Goal: Find specific fact: Find specific fact

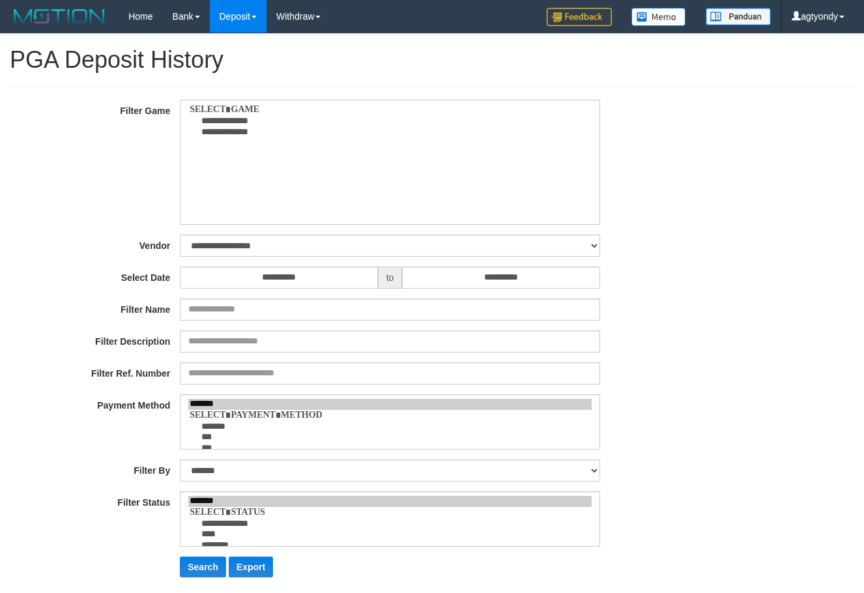
select select
select select "**"
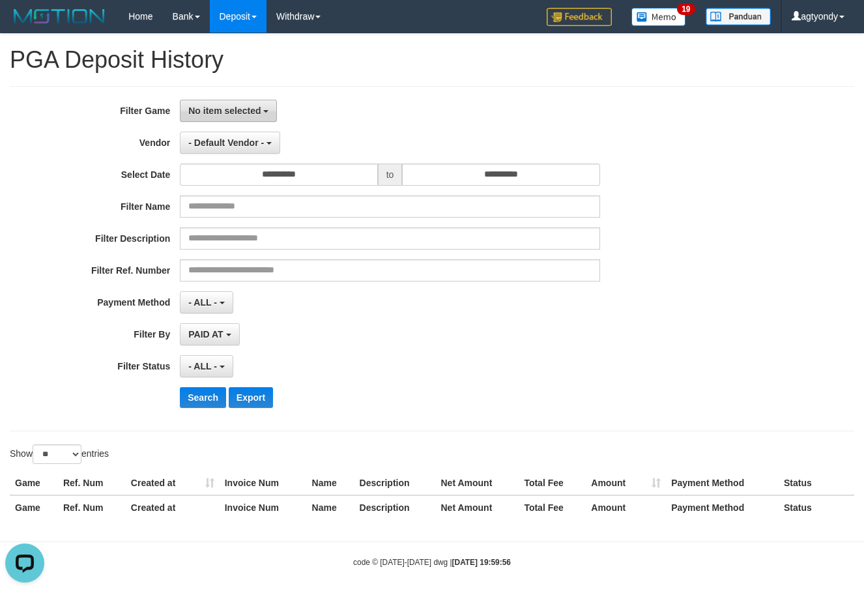
click at [226, 106] on span "No item selected" at bounding box center [224, 111] width 72 height 10
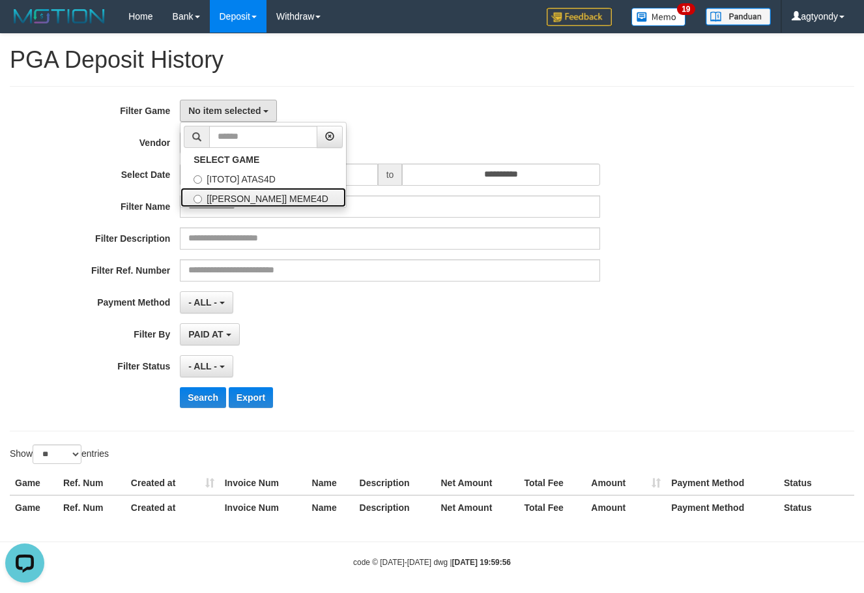
click at [271, 190] on label "[[PERSON_NAME]] MEME4D" at bounding box center [262, 198] width 165 height 20
select select "****"
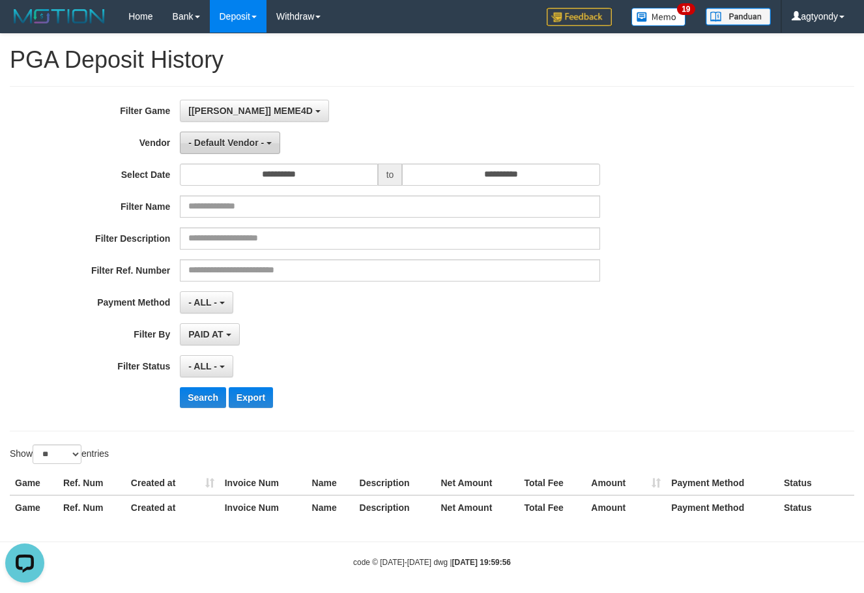
click at [254, 150] on button "- Default Vendor -" at bounding box center [230, 143] width 100 height 22
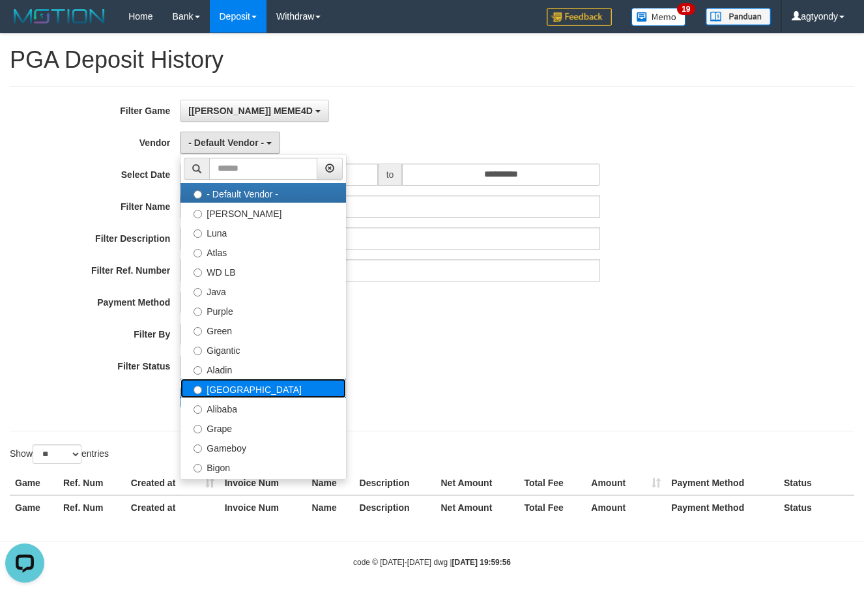
click at [272, 379] on label "[GEOGRAPHIC_DATA]" at bounding box center [262, 388] width 165 height 20
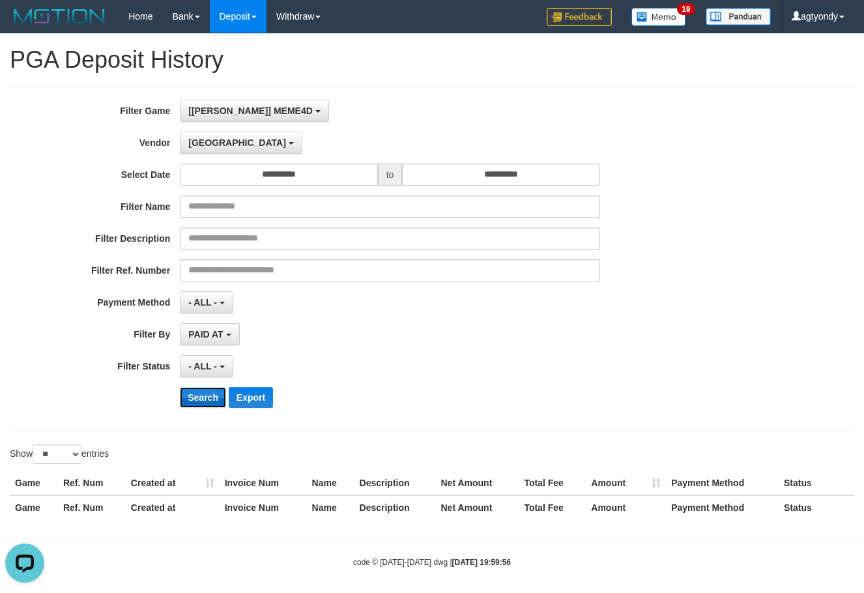
click at [191, 391] on button "Search" at bounding box center [203, 397] width 46 height 21
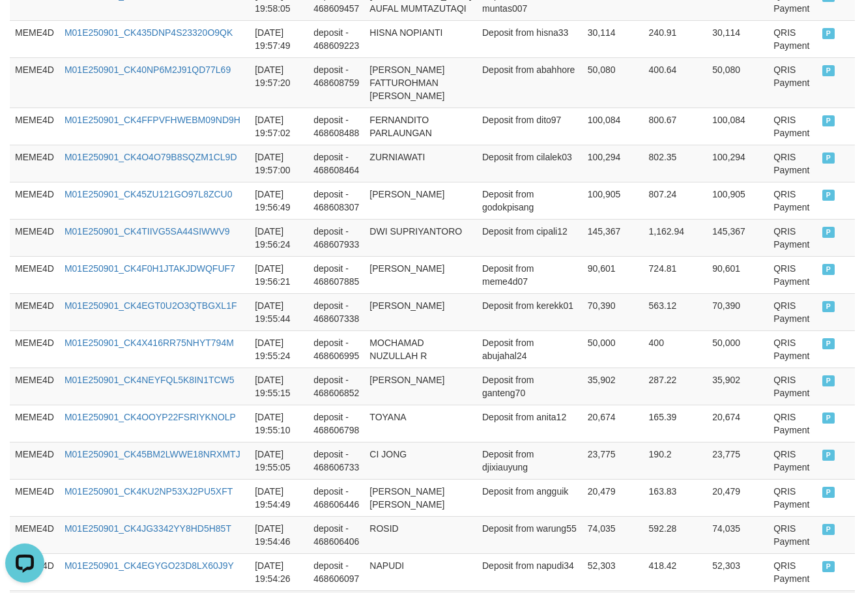
scroll to position [1011, 0]
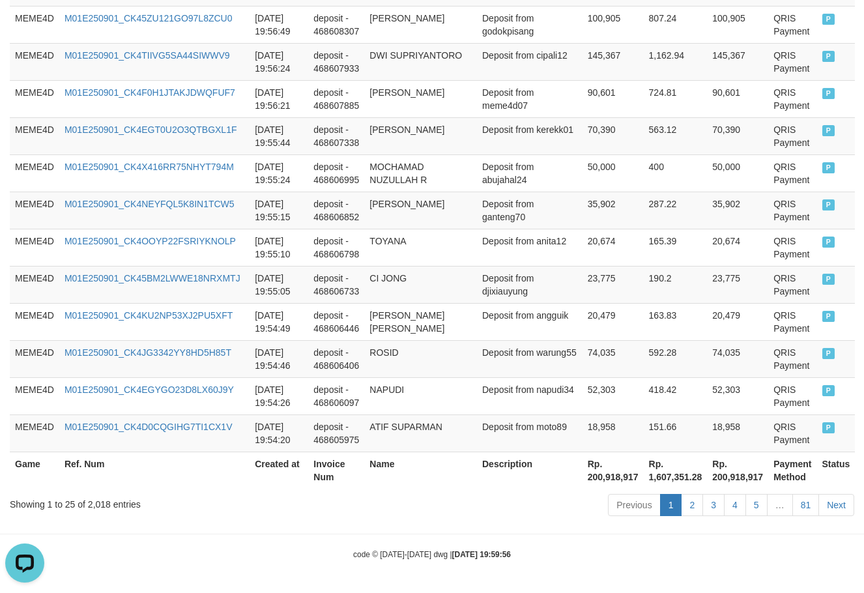
click at [582, 481] on th "Rp. 200,918,917" at bounding box center [612, 469] width 61 height 37
copy th "200,918,917"
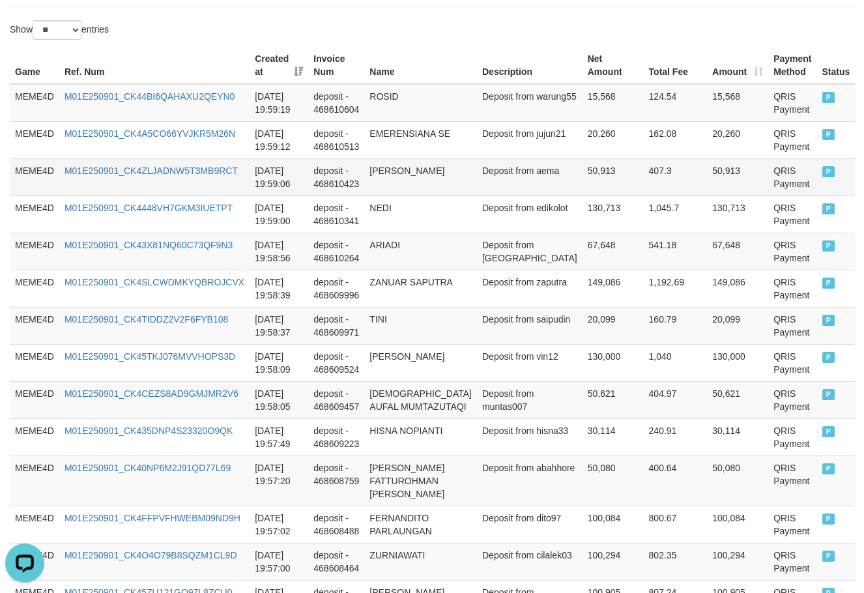
scroll to position [0, 0]
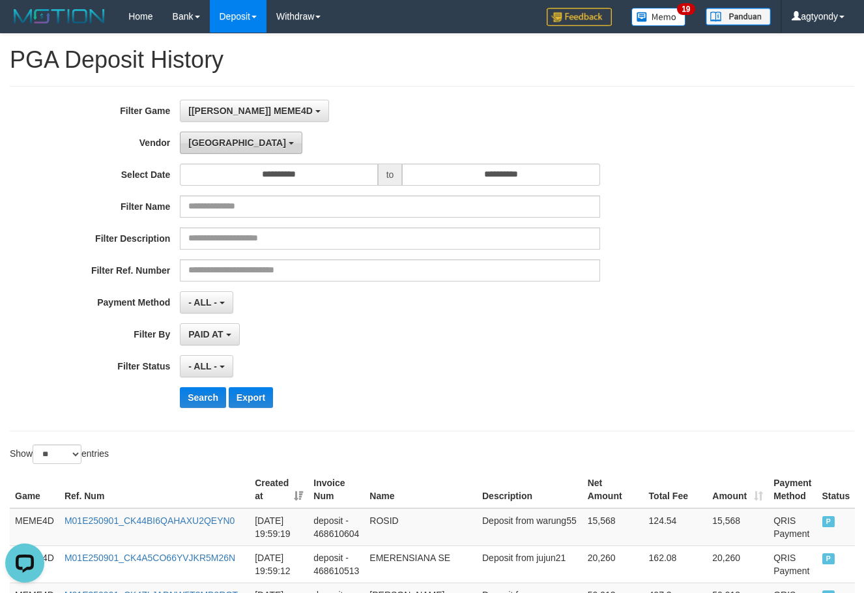
click at [212, 139] on span "[GEOGRAPHIC_DATA]" at bounding box center [237, 142] width 98 height 10
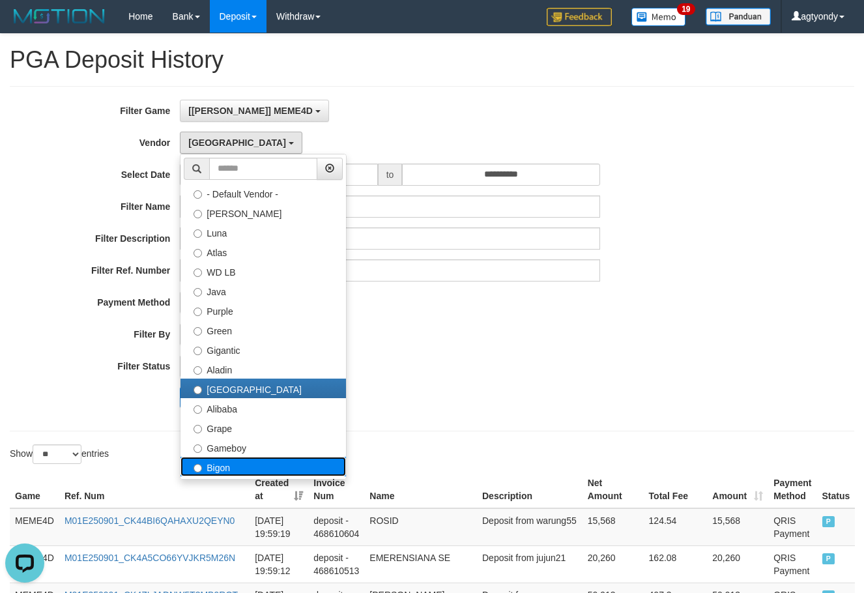
click at [257, 464] on label "Bigon" at bounding box center [262, 467] width 165 height 20
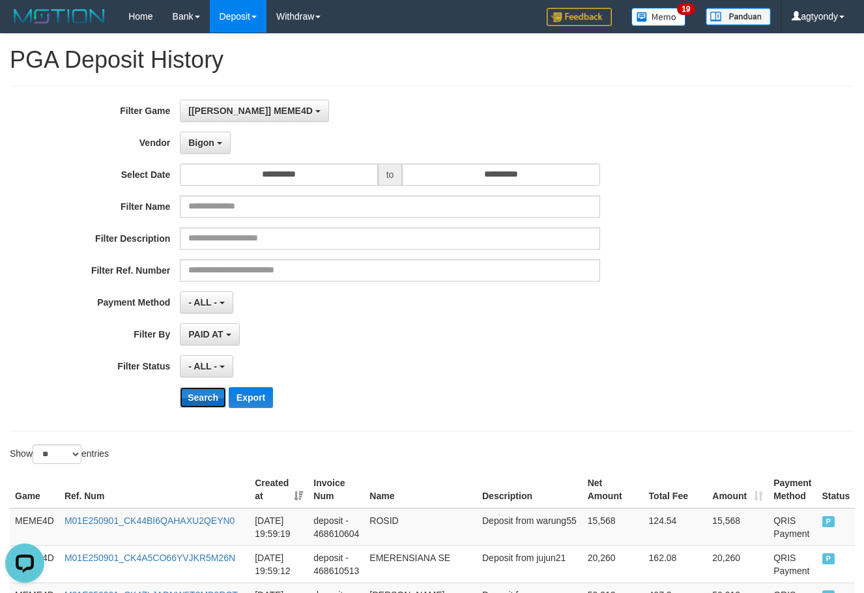
click at [199, 401] on button "Search" at bounding box center [203, 397] width 46 height 21
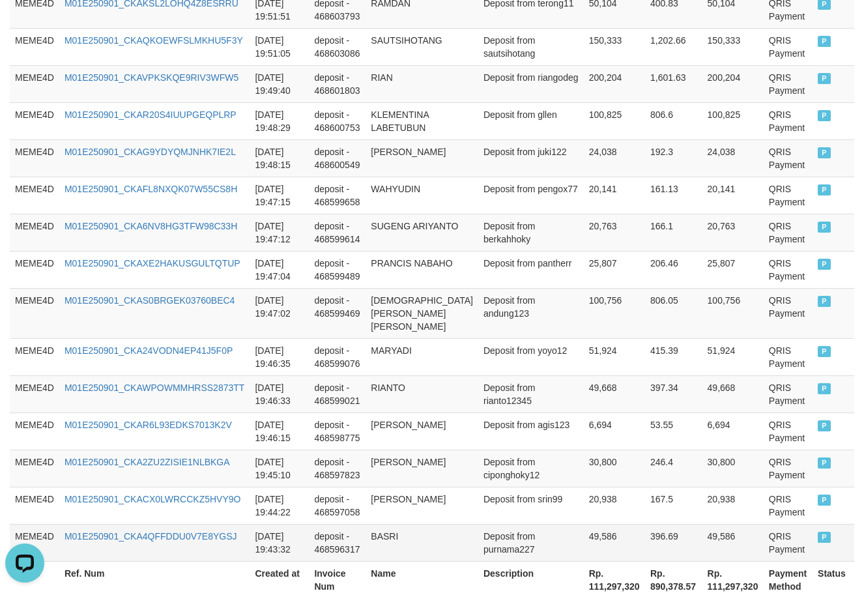
scroll to position [998, 0]
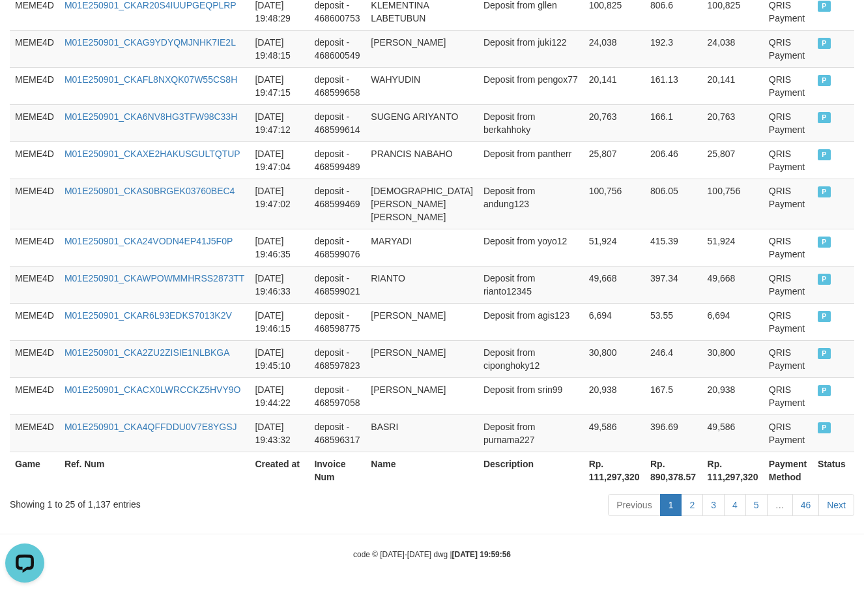
click at [584, 477] on th "Rp. 111,297,320" at bounding box center [614, 469] width 61 height 37
copy th "111,297,320"
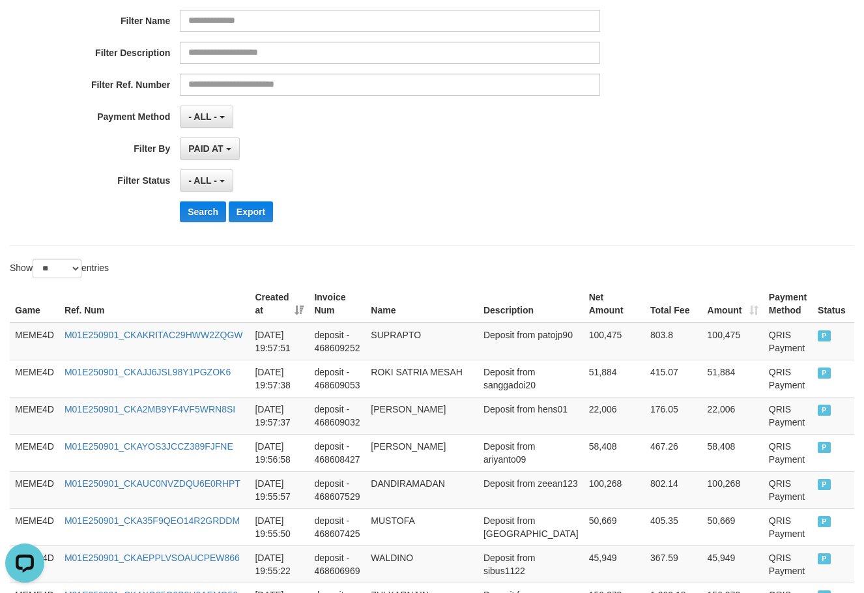
scroll to position [0, 0]
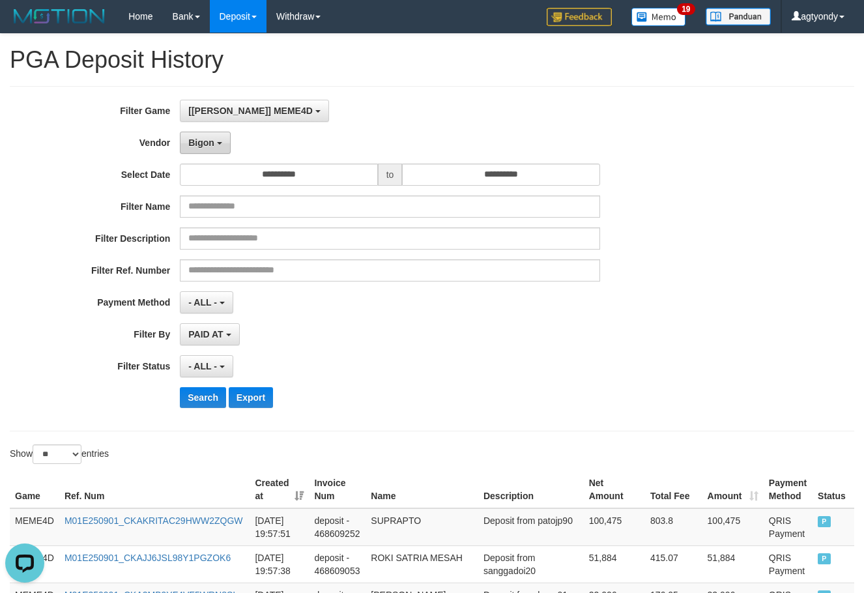
click at [200, 139] on span "Bigon" at bounding box center [201, 142] width 26 height 10
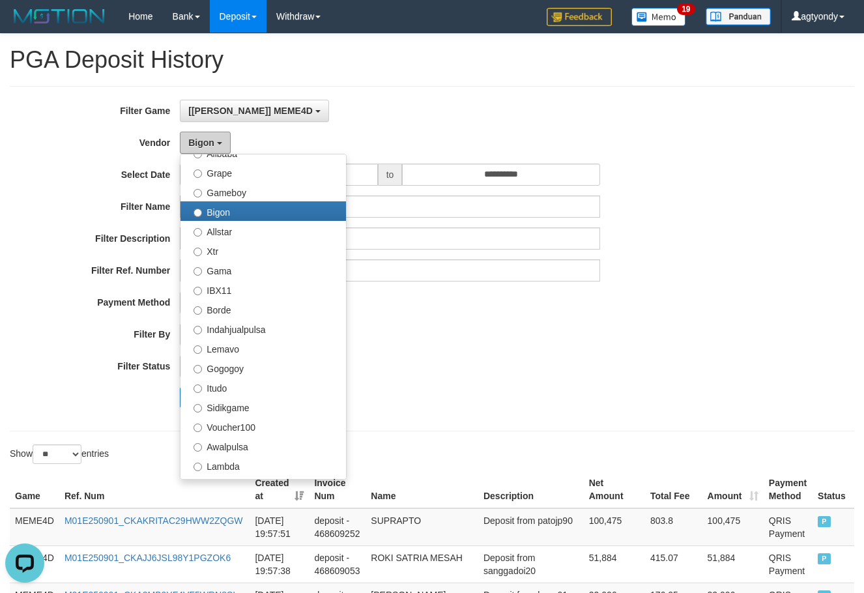
scroll to position [261, 0]
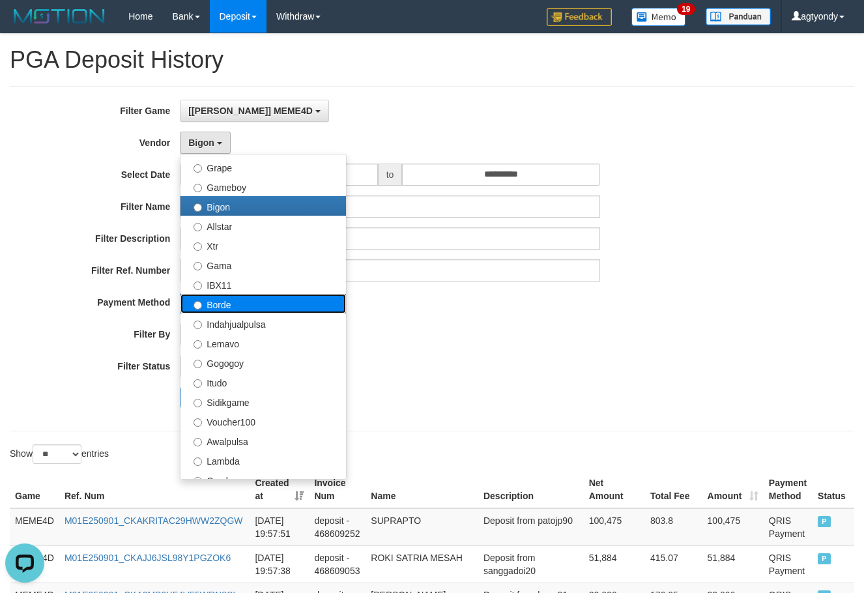
click at [259, 296] on label "Borde" at bounding box center [262, 304] width 165 height 20
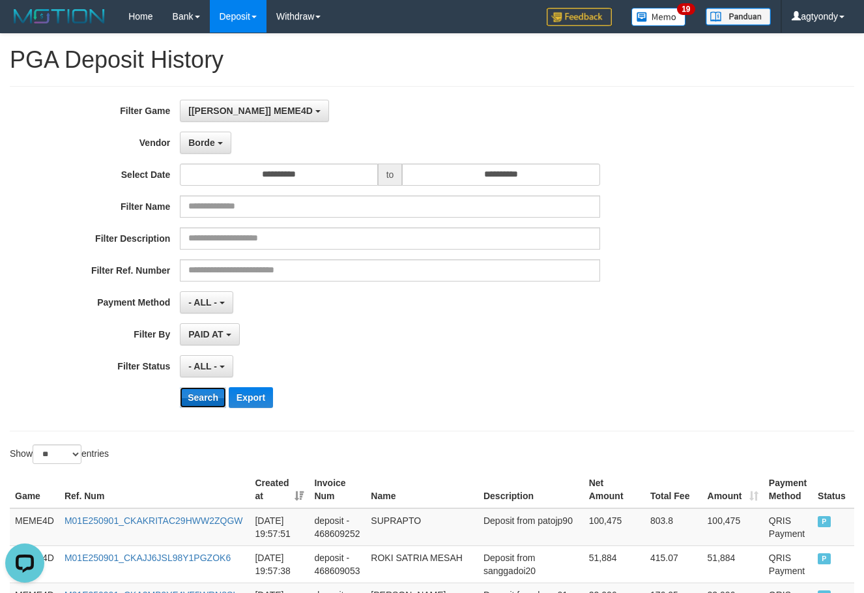
click at [205, 404] on button "Search" at bounding box center [203, 397] width 46 height 21
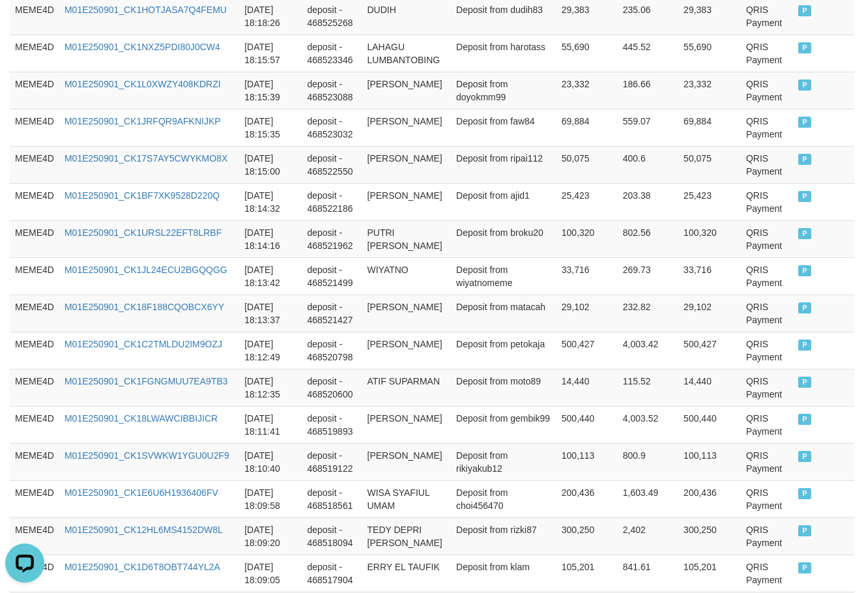
scroll to position [998, 0]
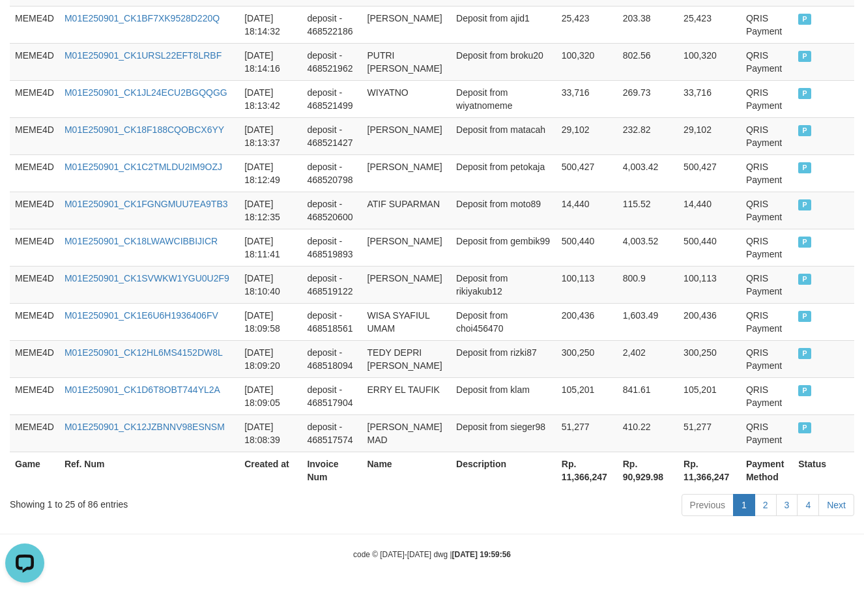
click at [565, 481] on th "Rp. 11,366,247" at bounding box center [586, 469] width 61 height 37
click at [564, 478] on th "Rp. 11,366,247" at bounding box center [586, 469] width 61 height 37
copy th "11,366,247"
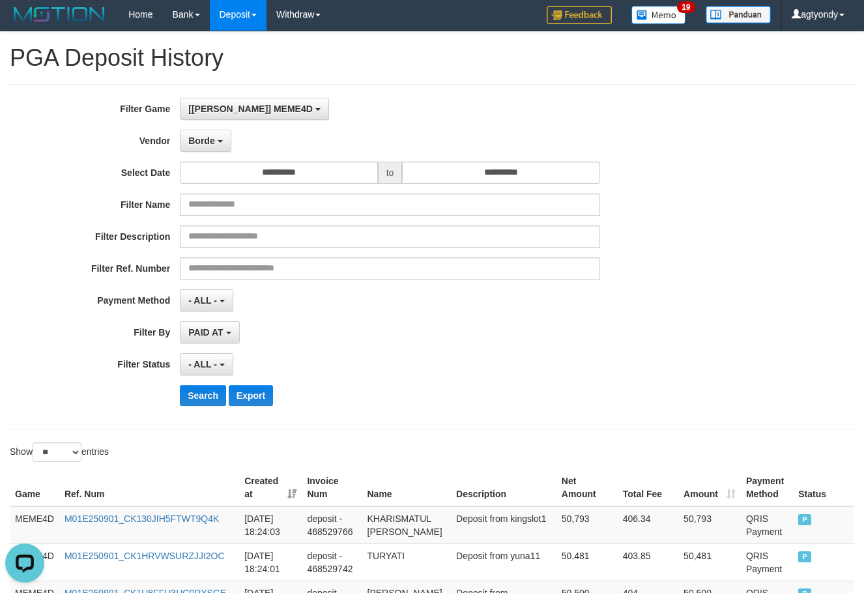
scroll to position [0, 0]
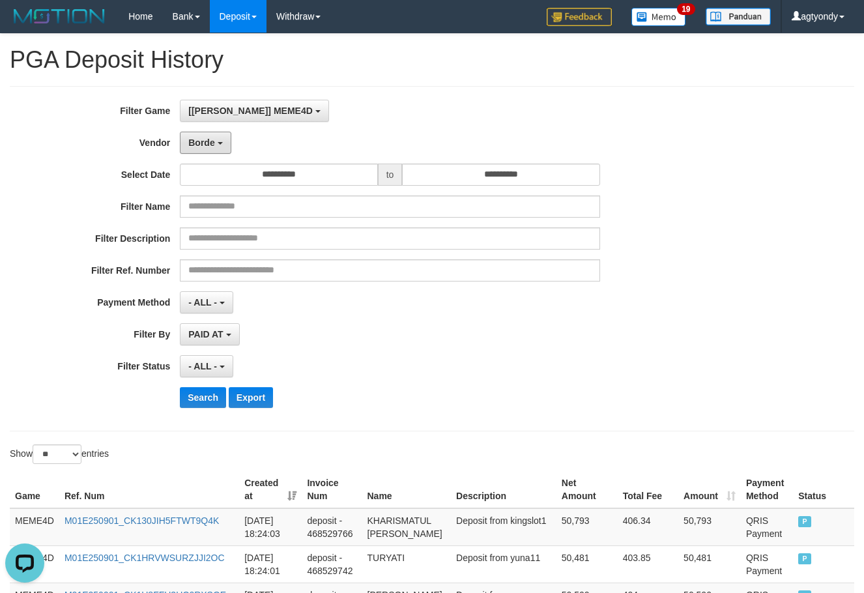
drag, startPoint x: 221, startPoint y: 139, endPoint x: 339, endPoint y: 223, distance: 144.4
click at [220, 139] on button "Borde" at bounding box center [205, 143] width 51 height 22
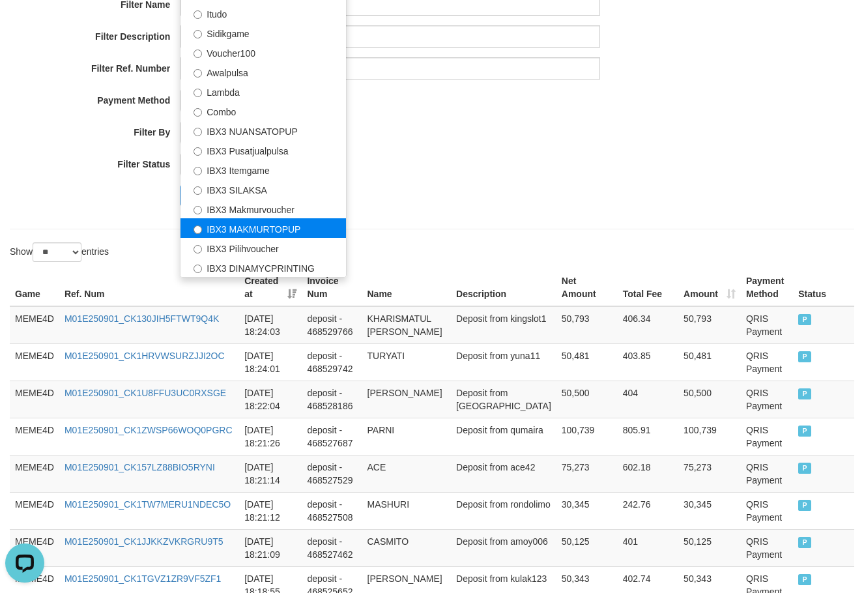
scroll to position [195, 0]
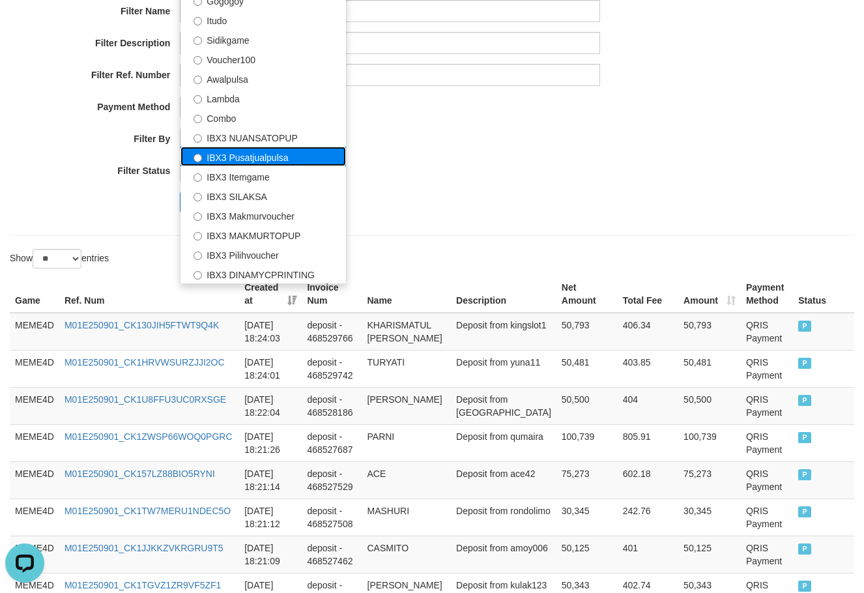
click at [282, 157] on label "IBX3 Pusatjualpulsa" at bounding box center [262, 157] width 165 height 20
select select "**********"
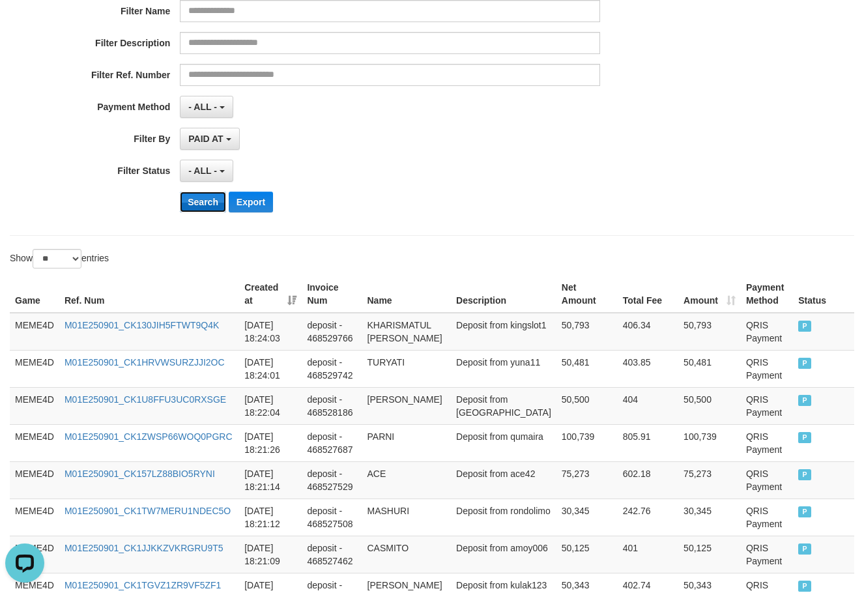
click at [197, 207] on button "Search" at bounding box center [203, 202] width 46 height 21
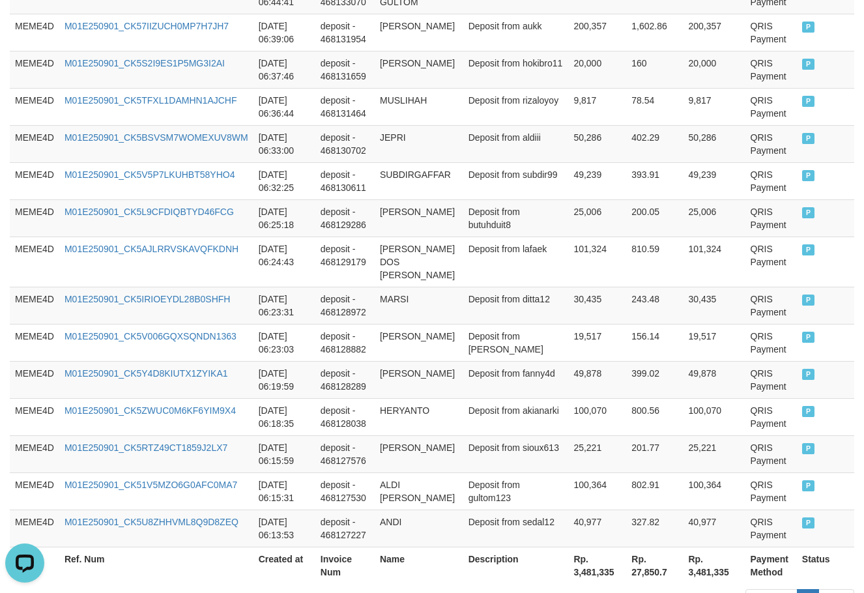
scroll to position [911, 0]
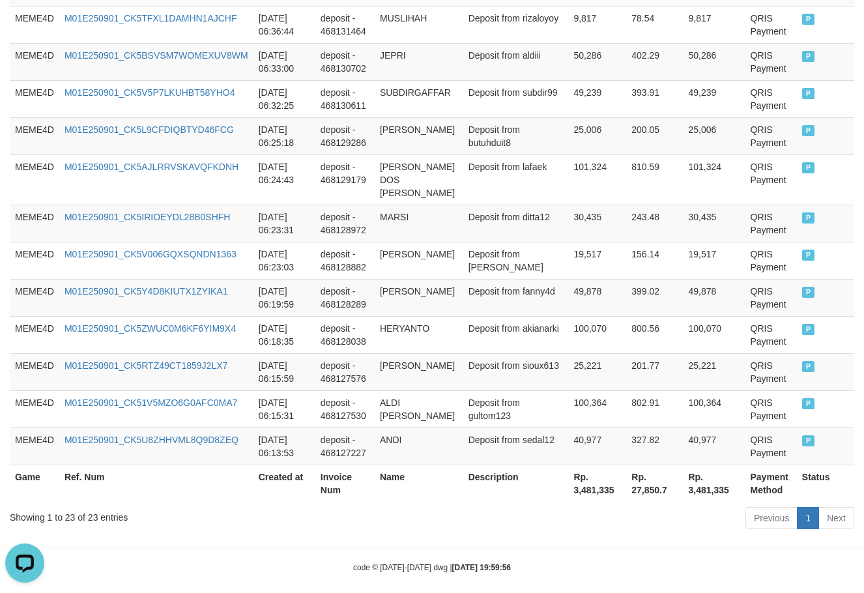
click at [568, 478] on th "Rp. 3,481,335" at bounding box center [597, 482] width 58 height 37
copy th "3,481,335"
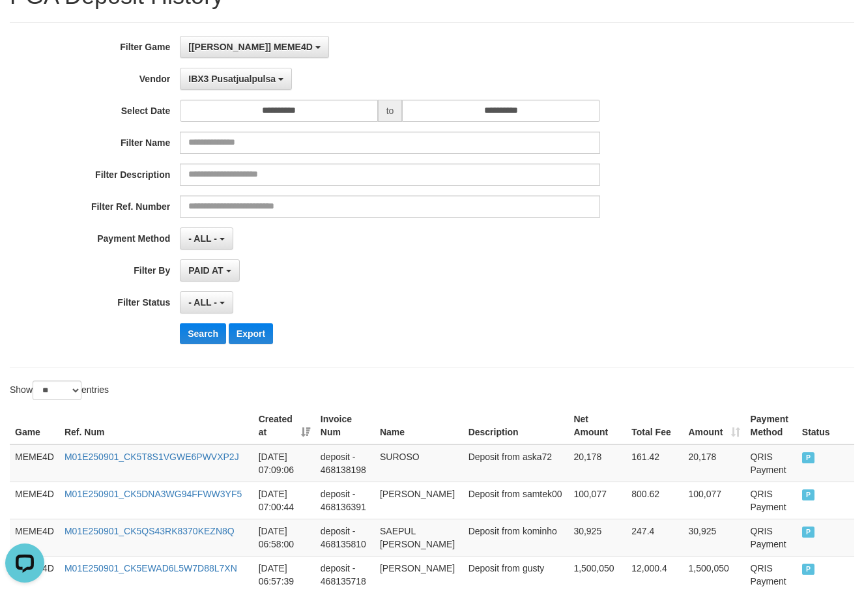
scroll to position [0, 0]
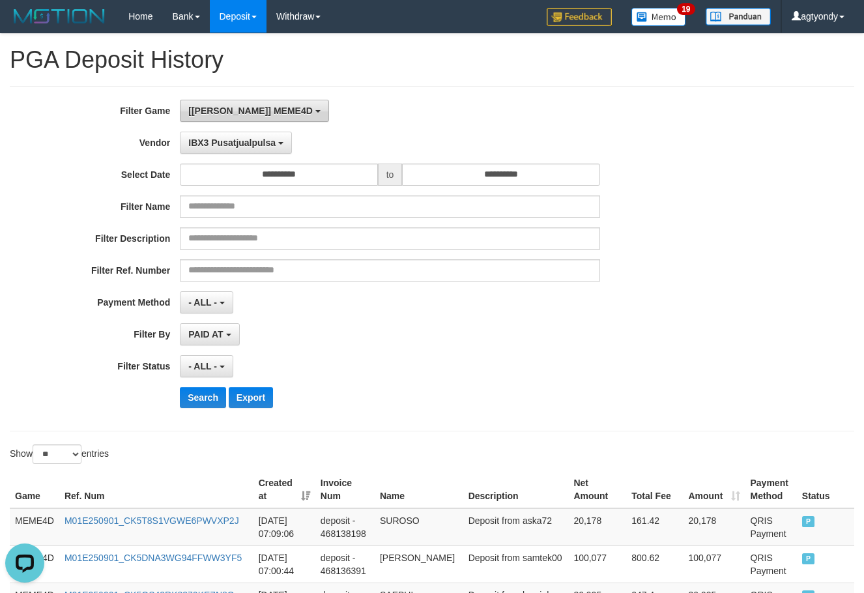
click at [252, 115] on span "[[PERSON_NAME]] MEME4D" at bounding box center [250, 111] width 124 height 10
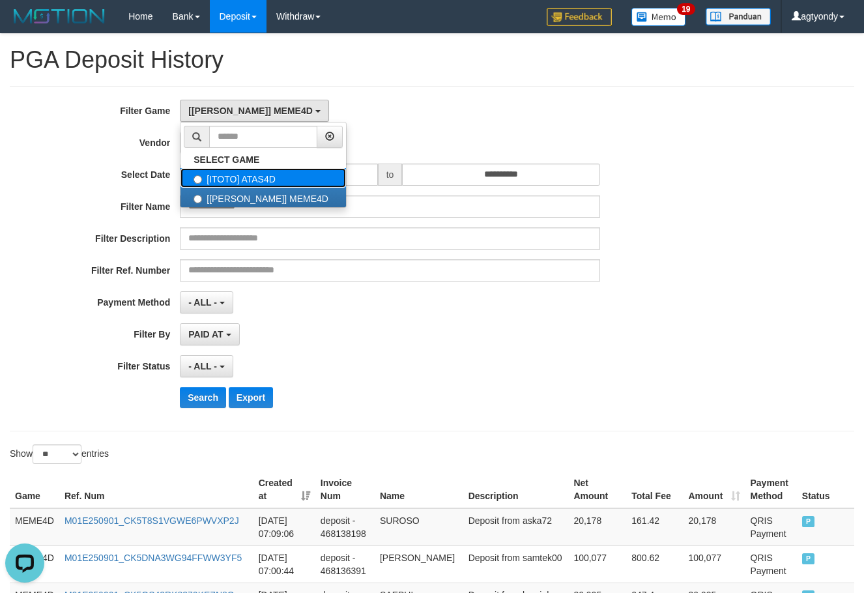
click at [261, 183] on label "[ITOTO] ATAS4D" at bounding box center [262, 178] width 165 height 20
select select "****"
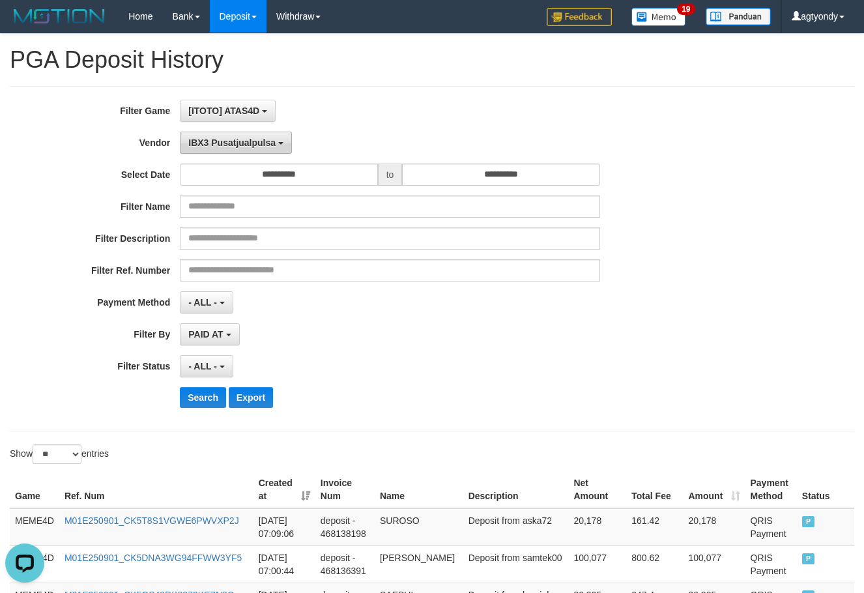
click at [250, 146] on span "IBX3 Pusatjualpulsa" at bounding box center [231, 142] width 87 height 10
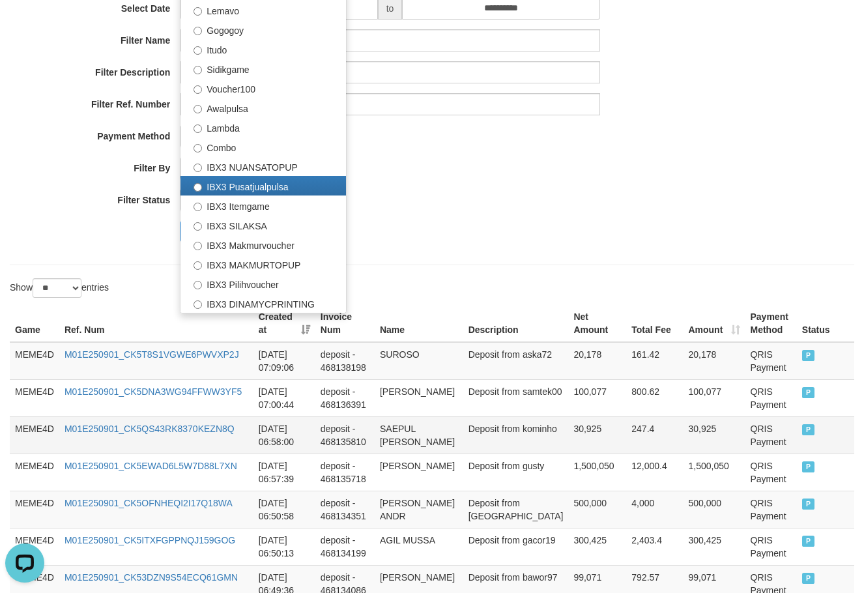
scroll to position [326, 0]
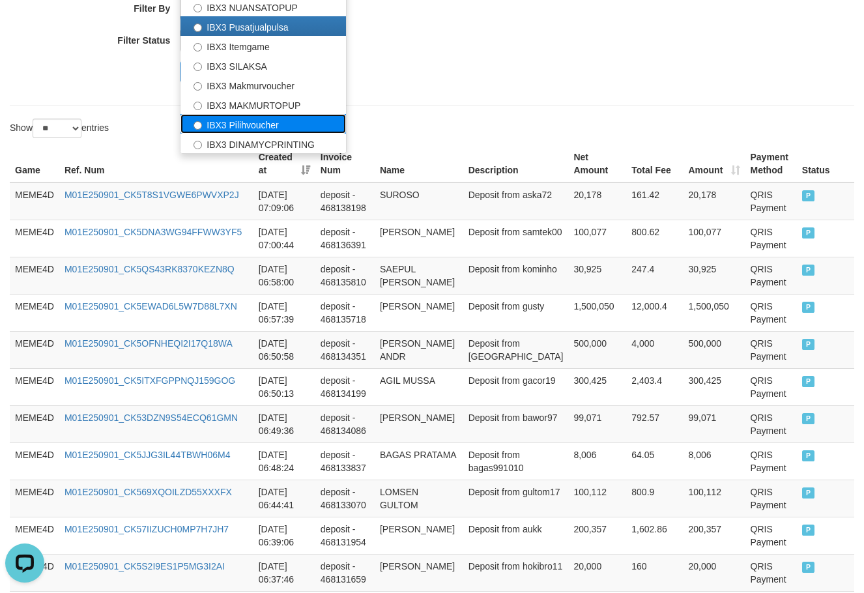
click at [246, 124] on label "IBX3 Pilihvoucher" at bounding box center [262, 124] width 165 height 20
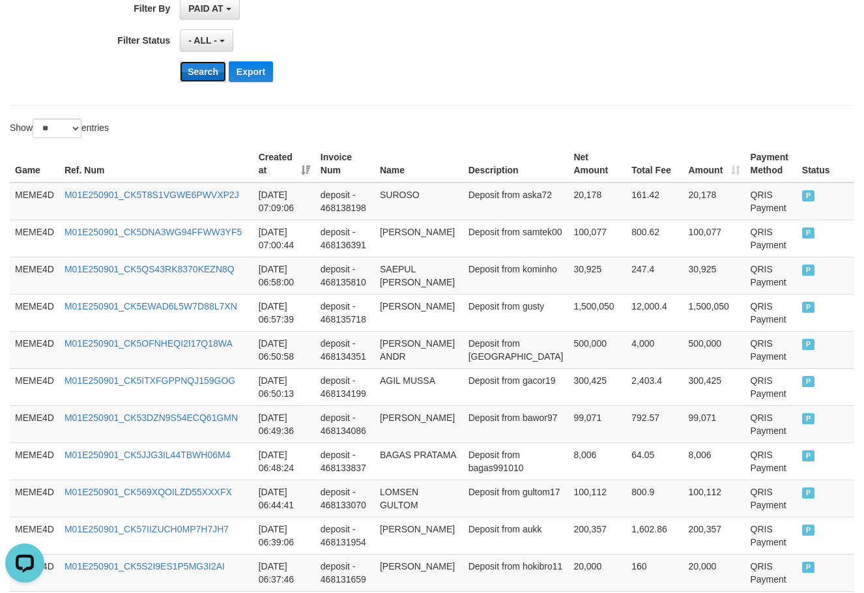
click at [208, 64] on button "Search" at bounding box center [203, 71] width 46 height 21
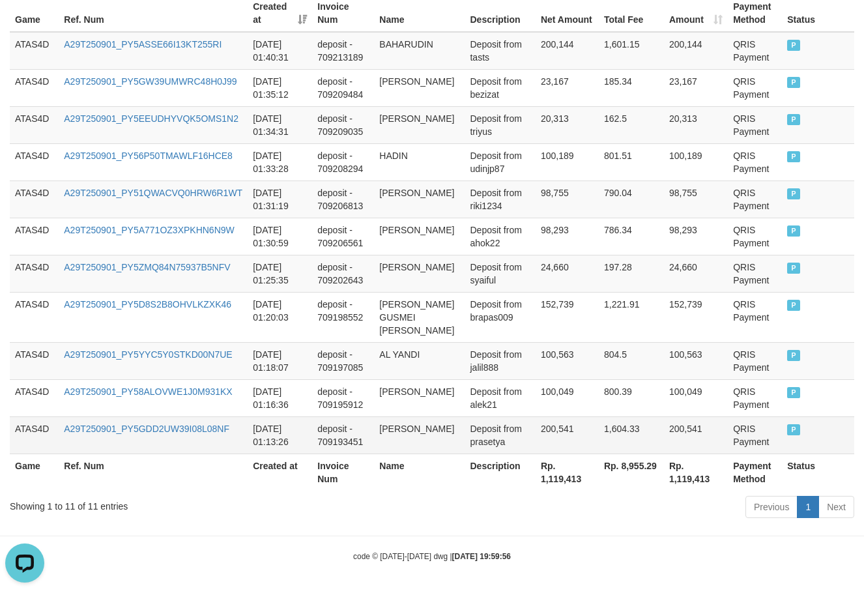
scroll to position [478, 0]
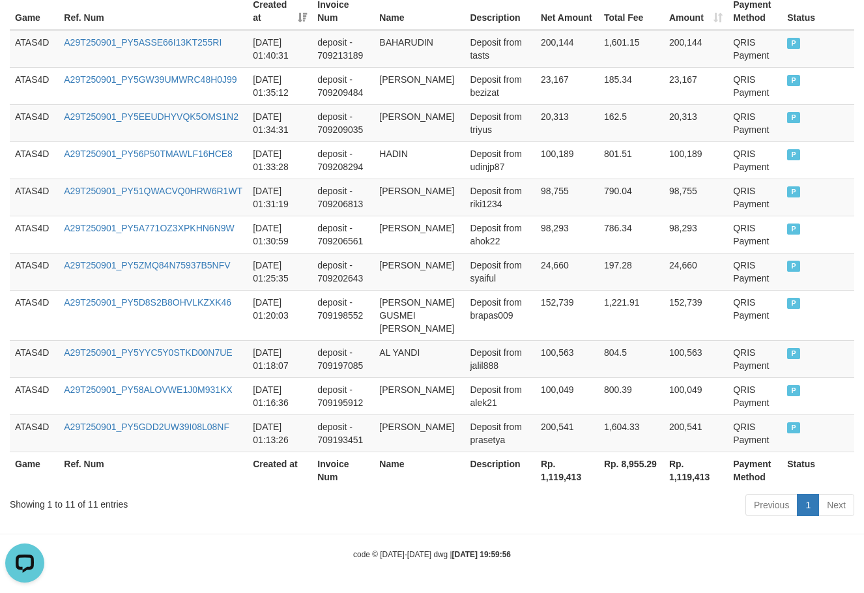
click at [547, 471] on th "Rp. 1,119,413" at bounding box center [566, 469] width 63 height 37
copy th "1,119,413"
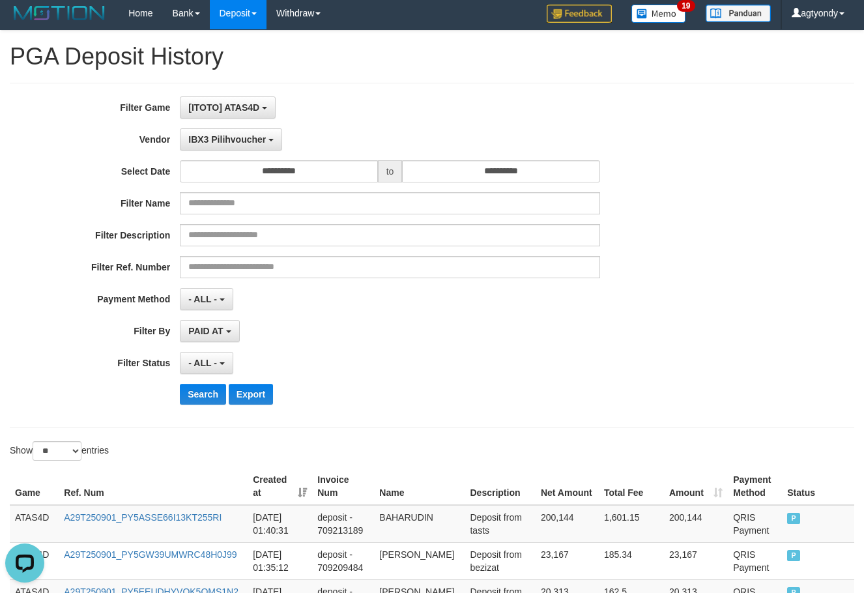
scroll to position [0, 0]
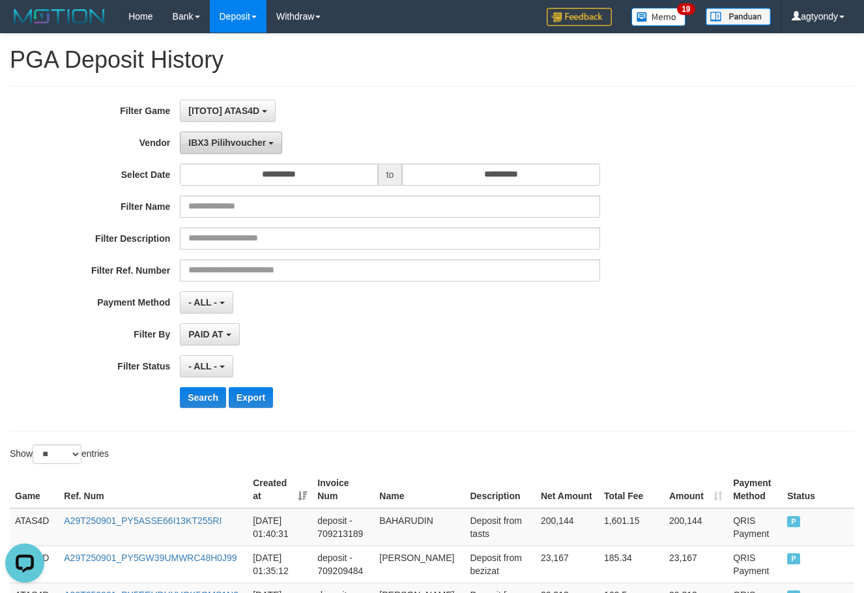
click at [198, 152] on button "IBX3 Pilihvoucher" at bounding box center [231, 143] width 102 height 22
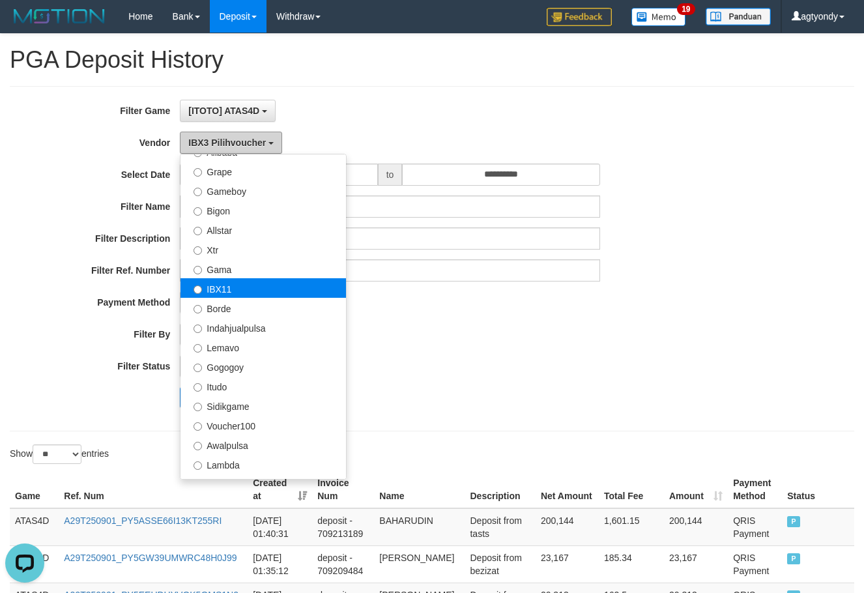
scroll to position [232, 0]
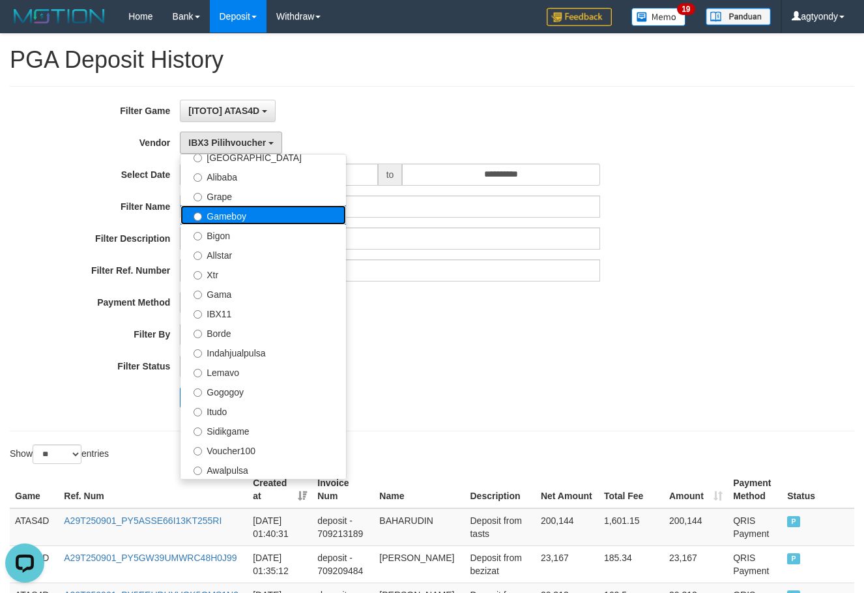
click at [253, 223] on label "Gameboy" at bounding box center [262, 215] width 165 height 20
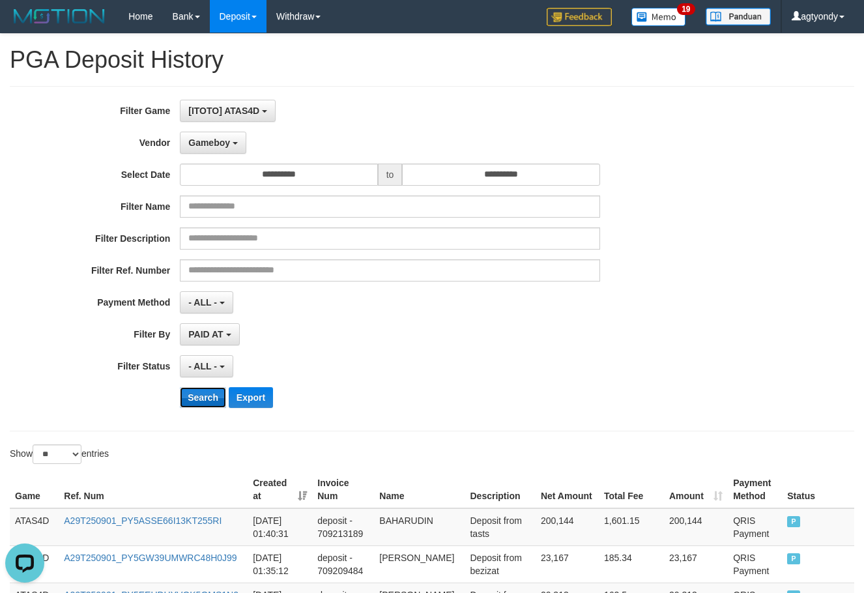
click at [201, 399] on button "Search" at bounding box center [203, 397] width 46 height 21
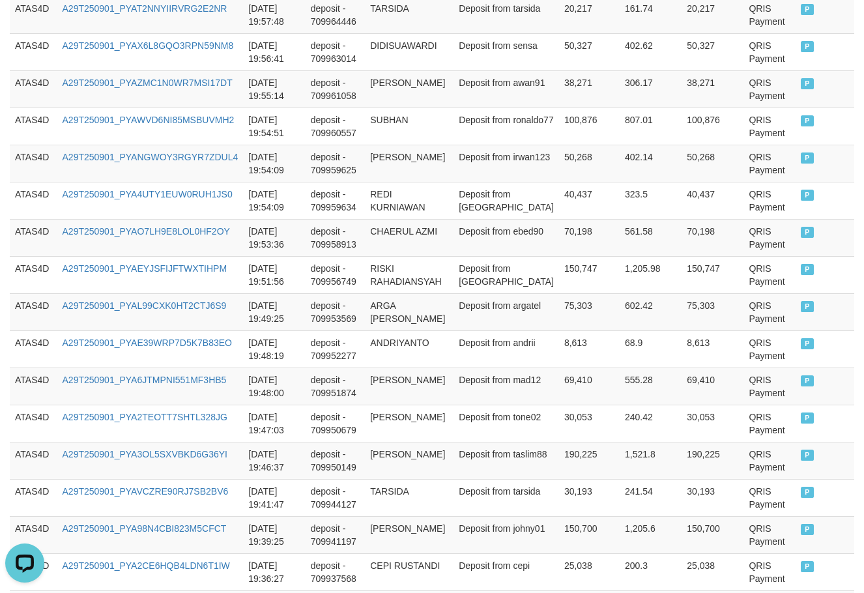
scroll to position [998, 0]
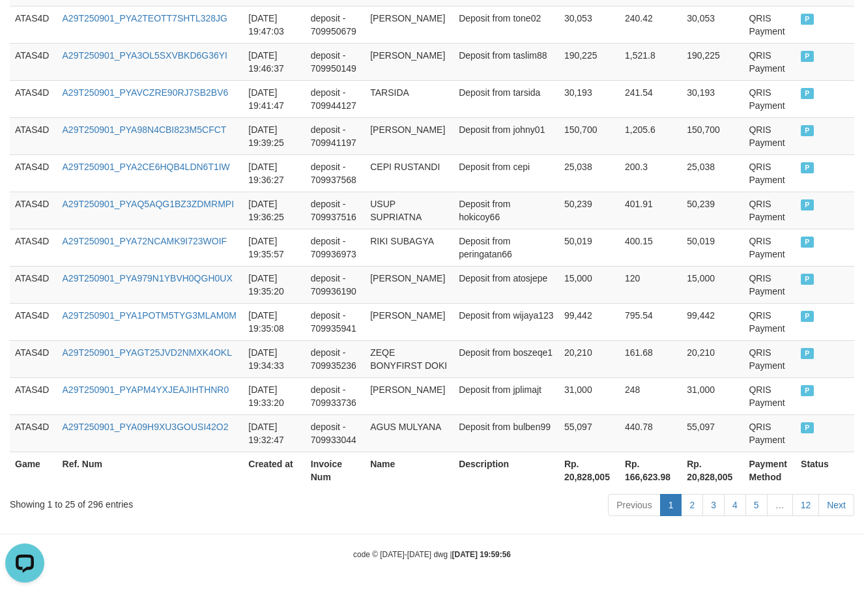
click at [559, 473] on th "Rp. 20,828,005" at bounding box center [589, 469] width 61 height 37
copy th "20,828,005"
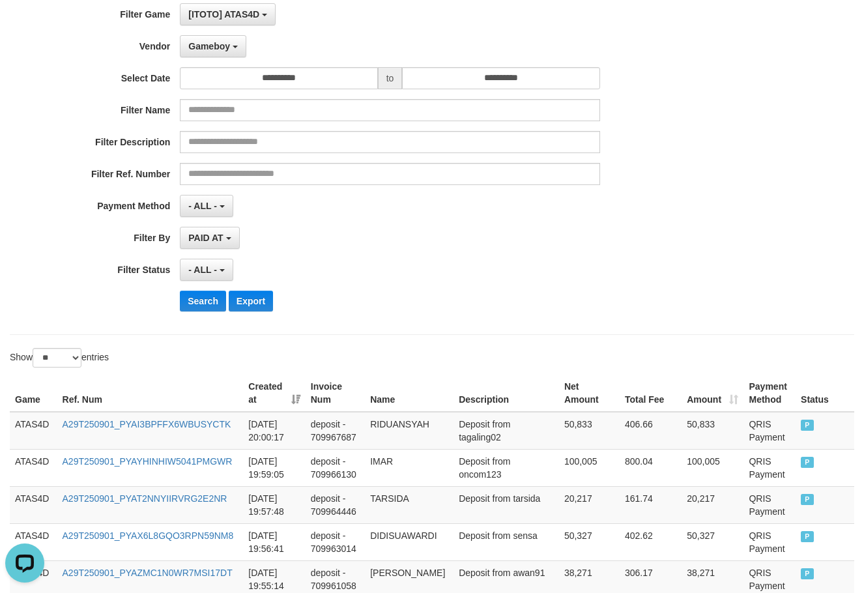
scroll to position [0, 0]
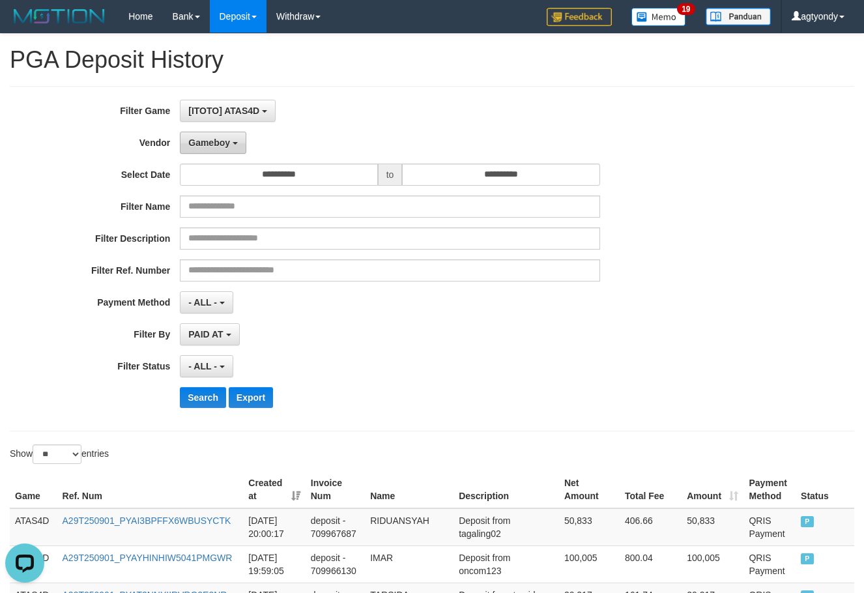
click at [240, 141] on button "Gameboy" at bounding box center [213, 143] width 66 height 22
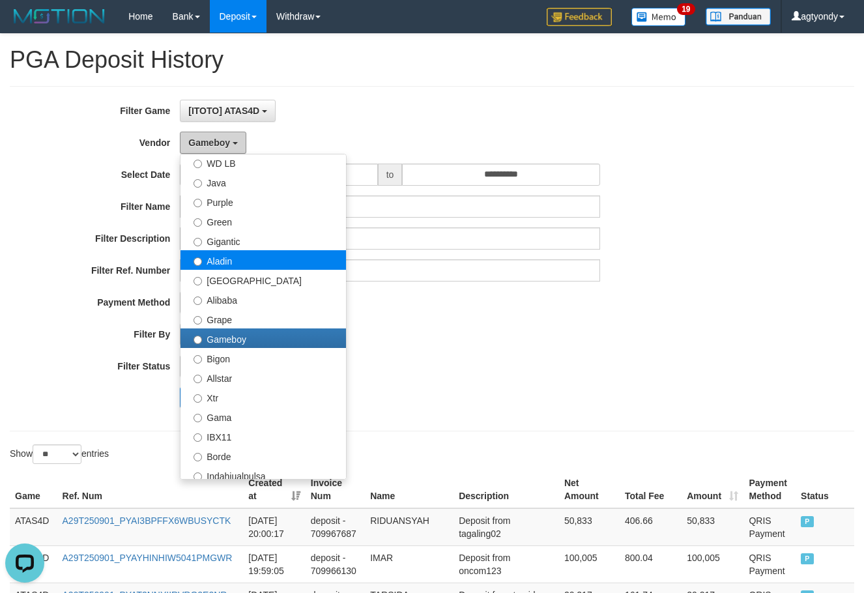
scroll to position [102, 0]
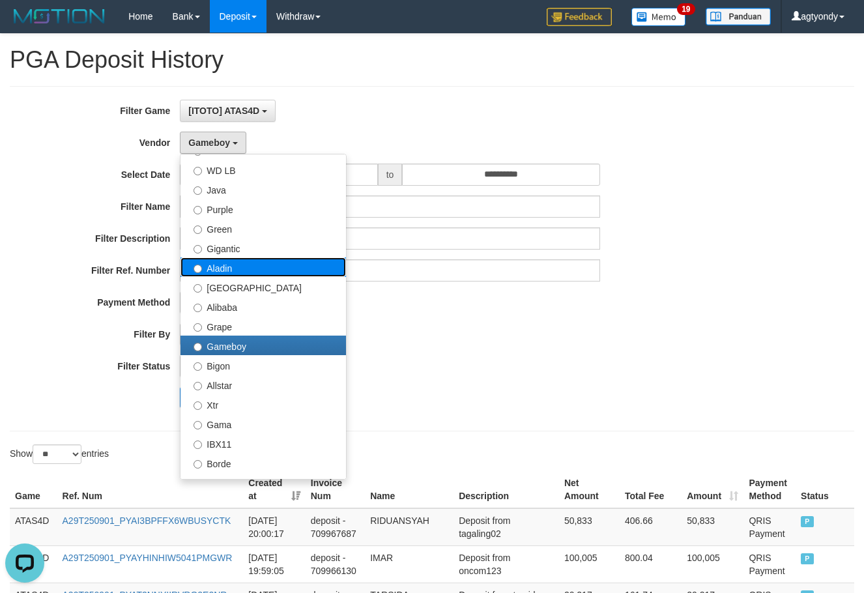
click at [255, 274] on label "Aladin" at bounding box center [262, 267] width 165 height 20
select select "**********"
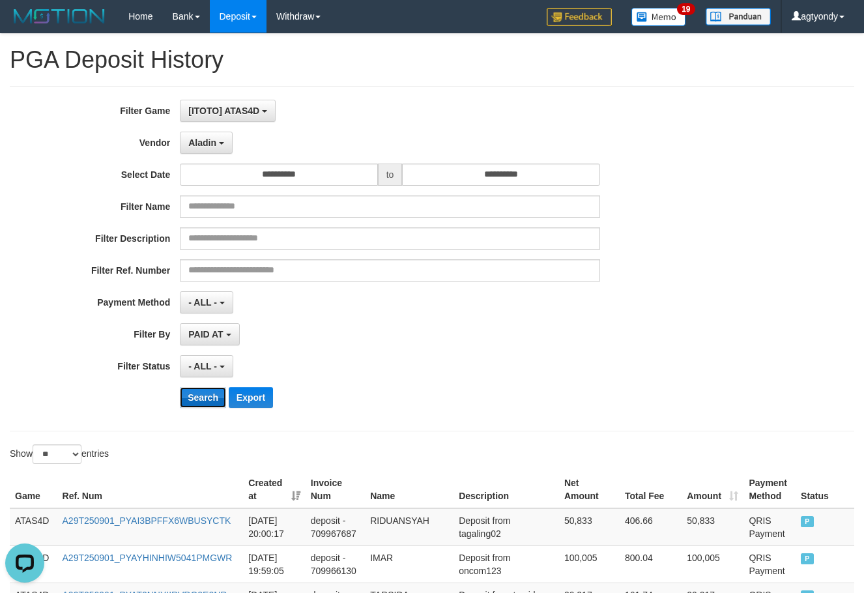
click at [192, 393] on button "Search" at bounding box center [203, 397] width 46 height 21
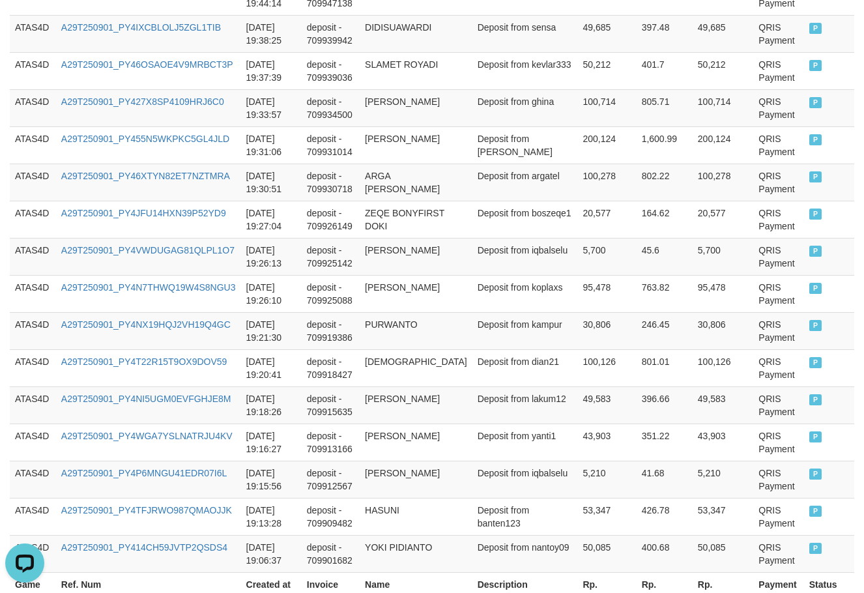
scroll to position [985, 0]
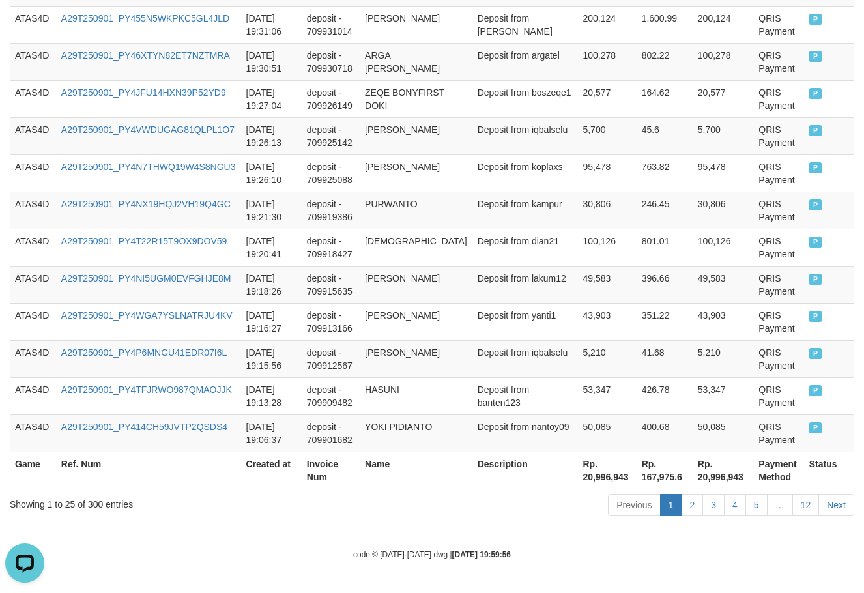
click at [577, 476] on th "Rp. 20,996,943" at bounding box center [606, 469] width 59 height 37
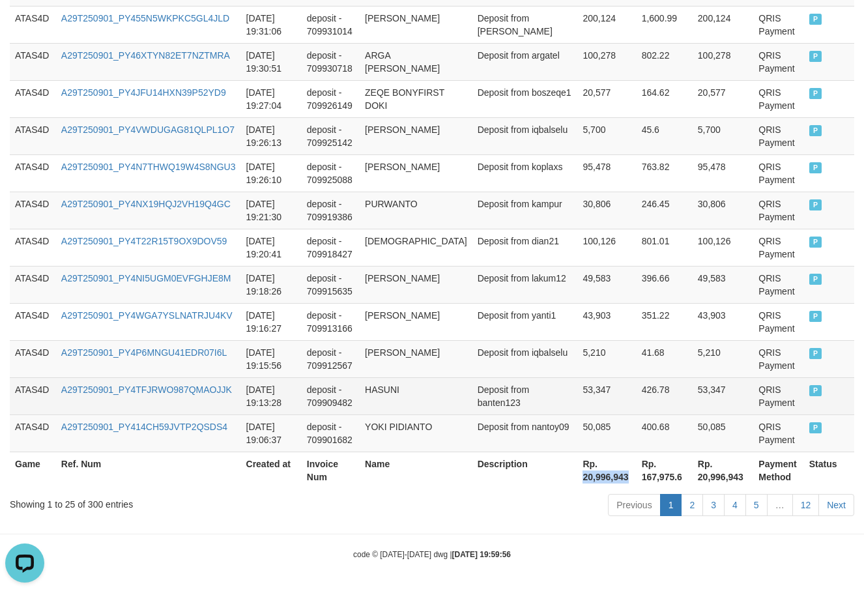
copy th "20,996,943"
